Goal: Transaction & Acquisition: Purchase product/service

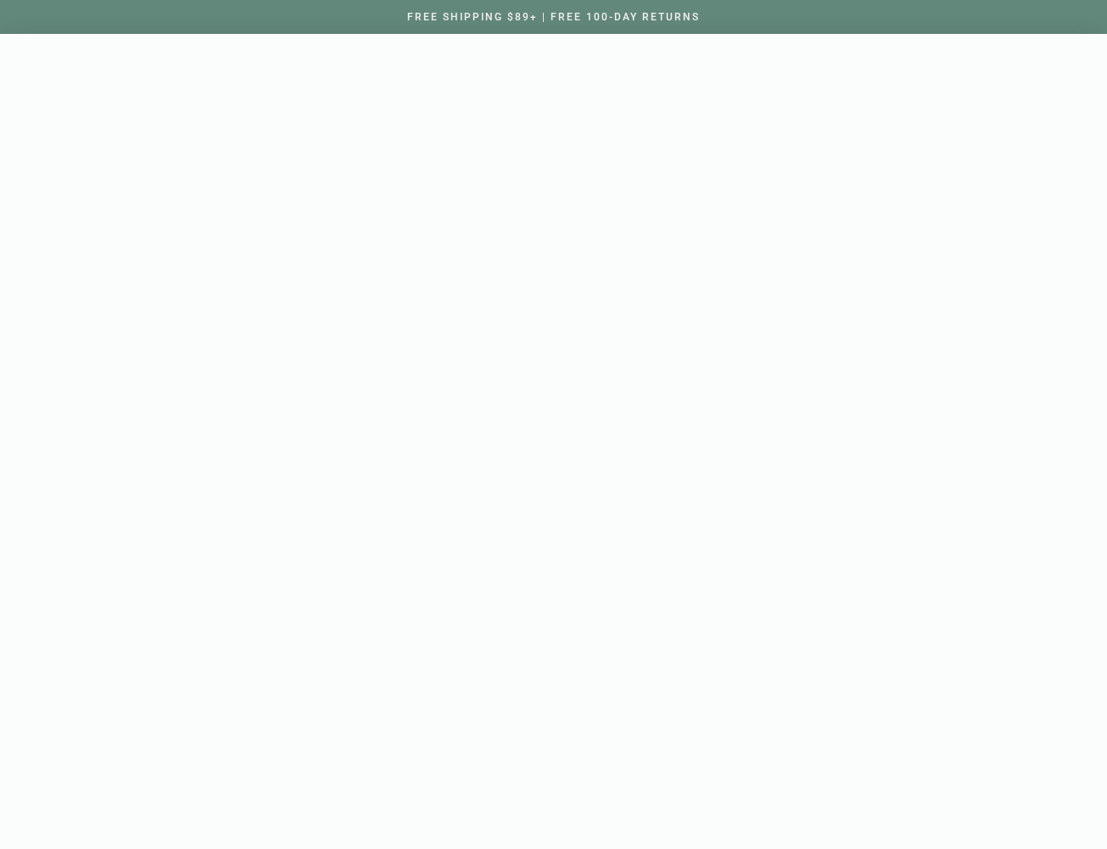
scroll to position [37006, 0]
